Goal: Information Seeking & Learning: Learn about a topic

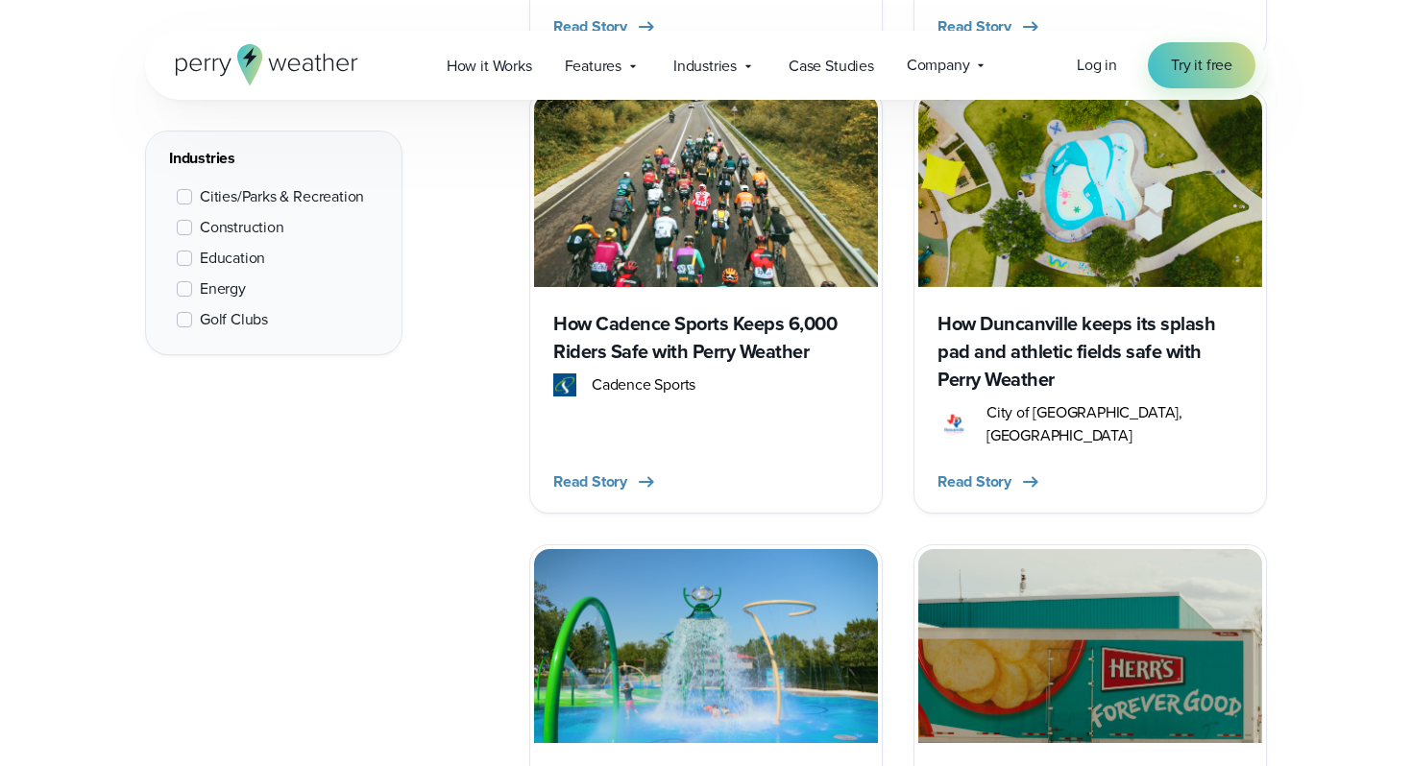
scroll to position [5191, 0]
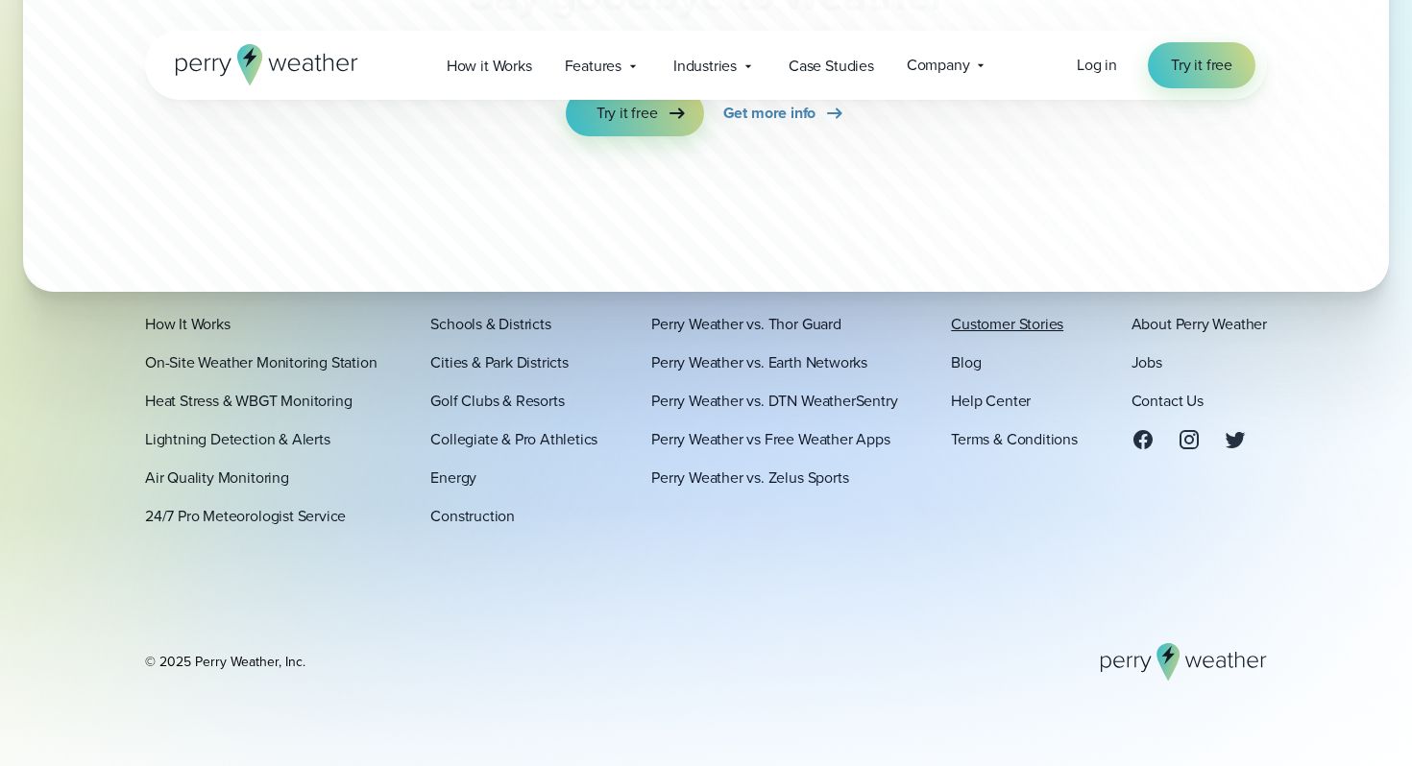
click at [1011, 322] on link "Customer Stories" at bounding box center [1007, 324] width 112 height 23
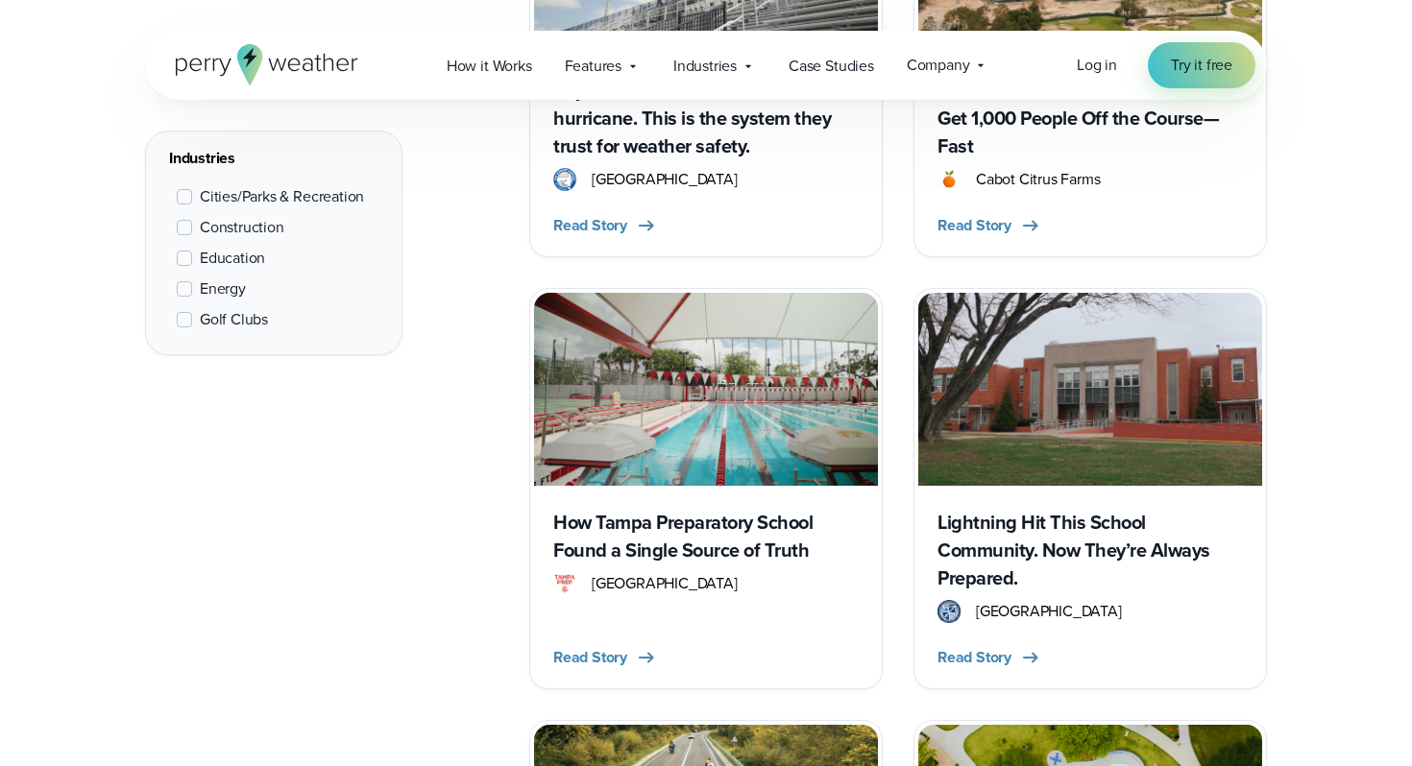
scroll to position [1536, 0]
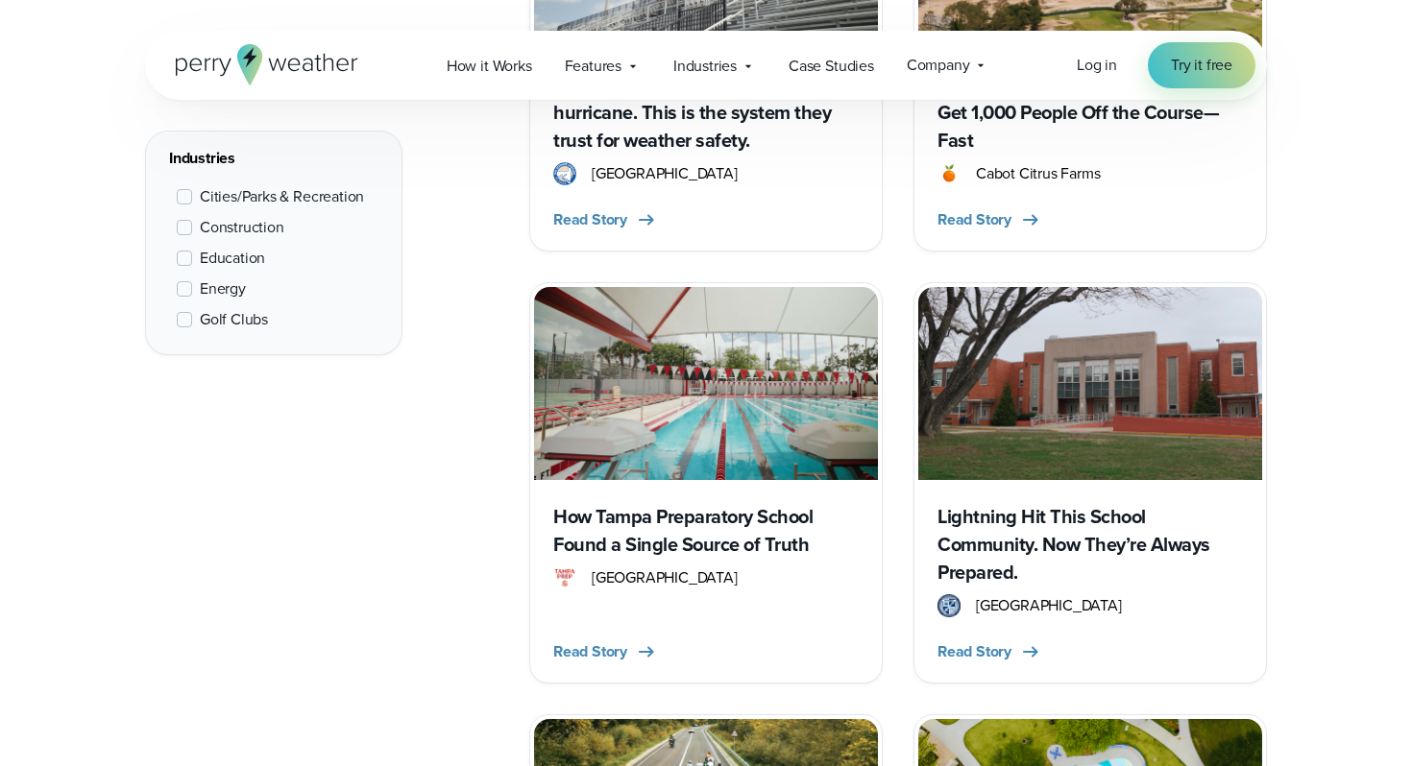
click at [188, 256] on span at bounding box center [184, 258] width 15 height 15
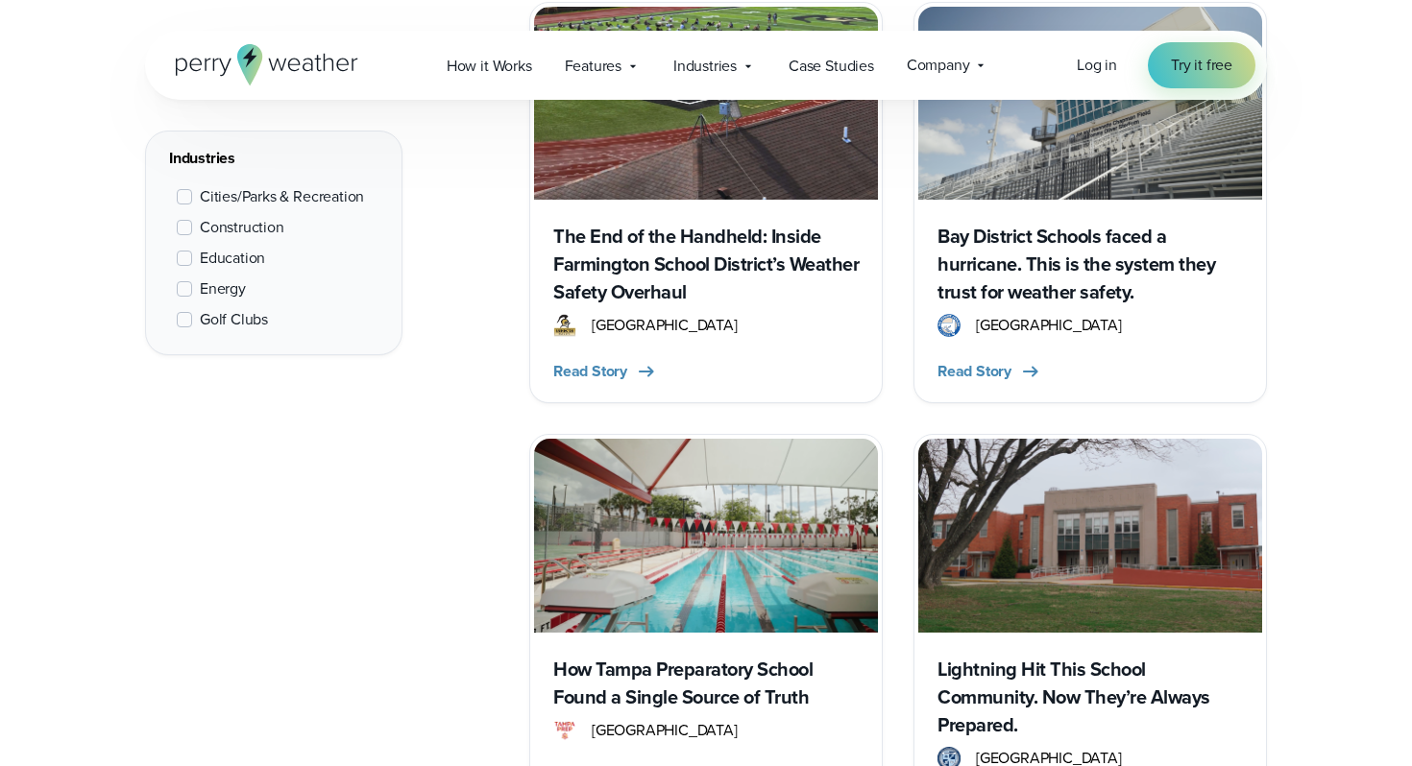
scroll to position [921, 0]
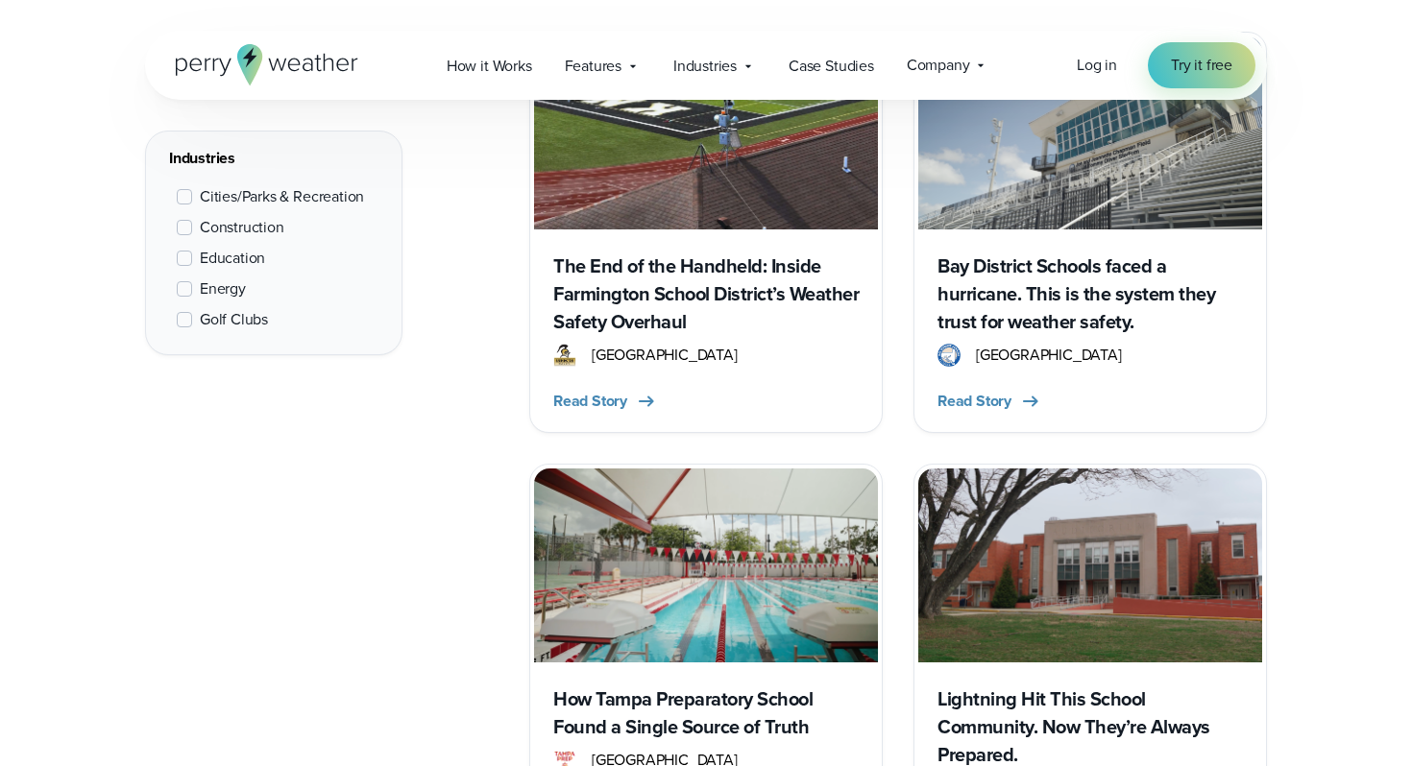
click at [627, 299] on h3 "The End of the Handheld: Inside Farmington School District’s Weather Safety Ove…" at bounding box center [705, 295] width 305 height 84
